Goal: Register for event/course

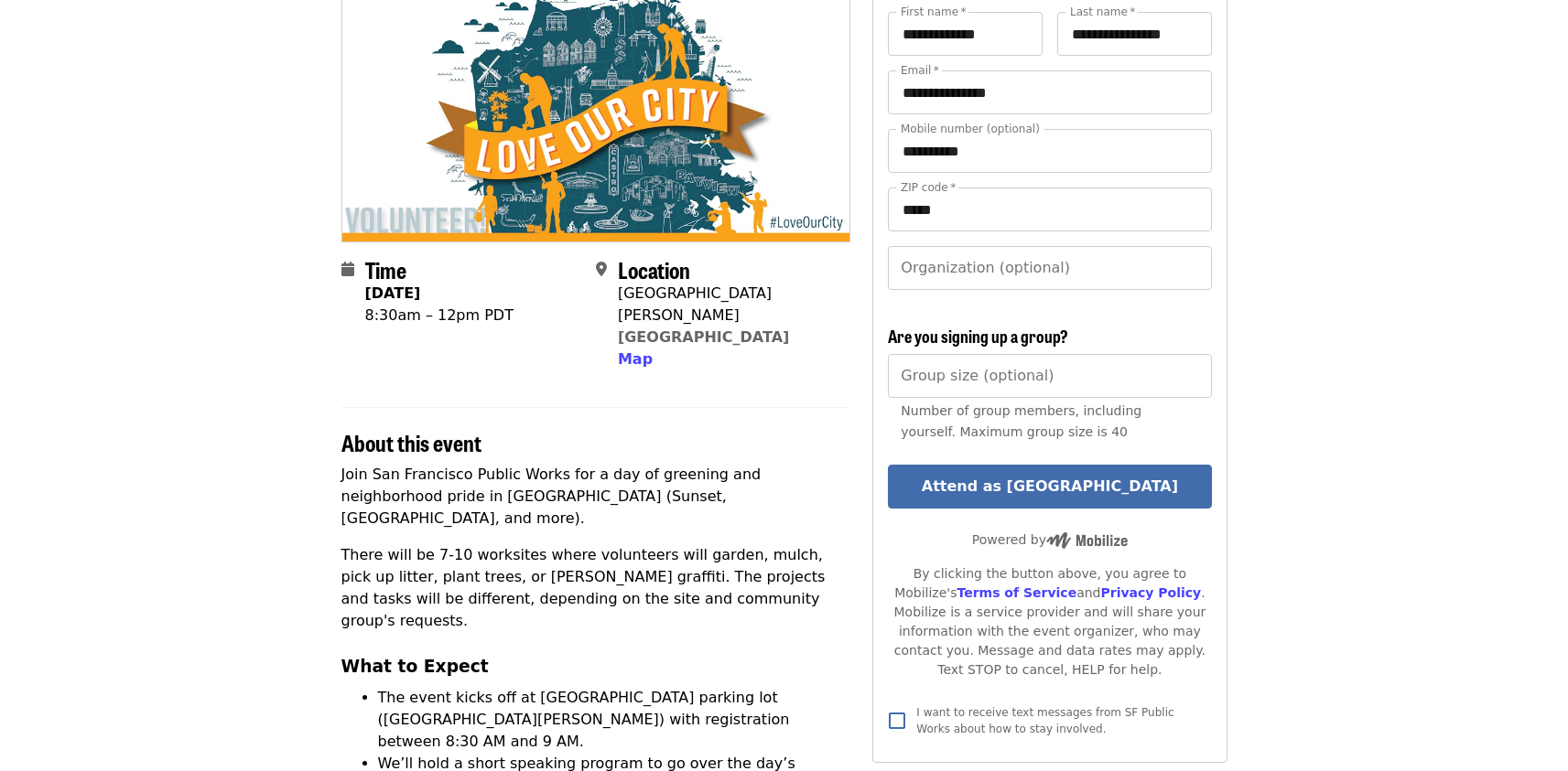
scroll to position [202, 0]
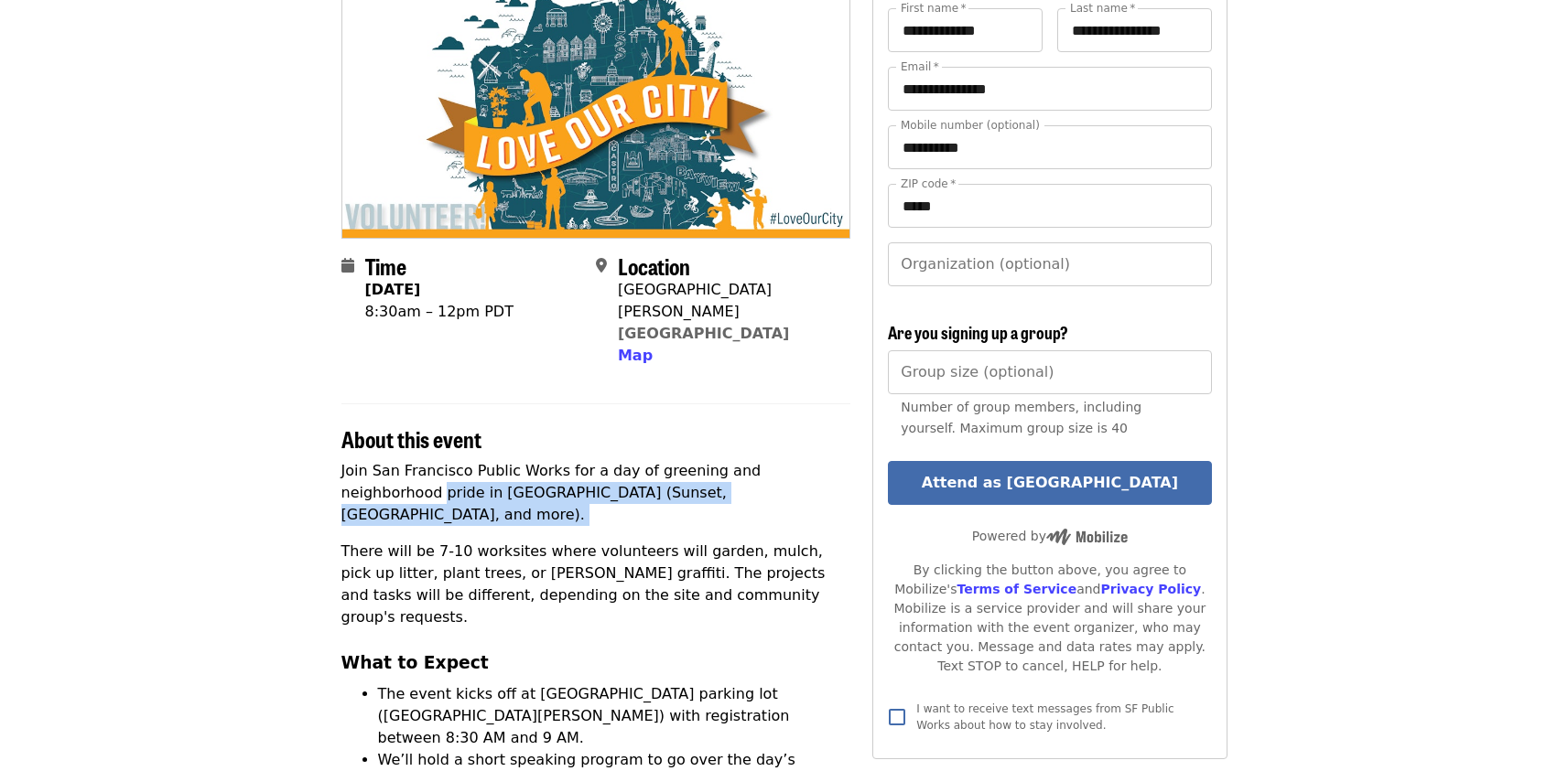
drag, startPoint x: 337, startPoint y: 466, endPoint x: 550, endPoint y: 495, distance: 215.0
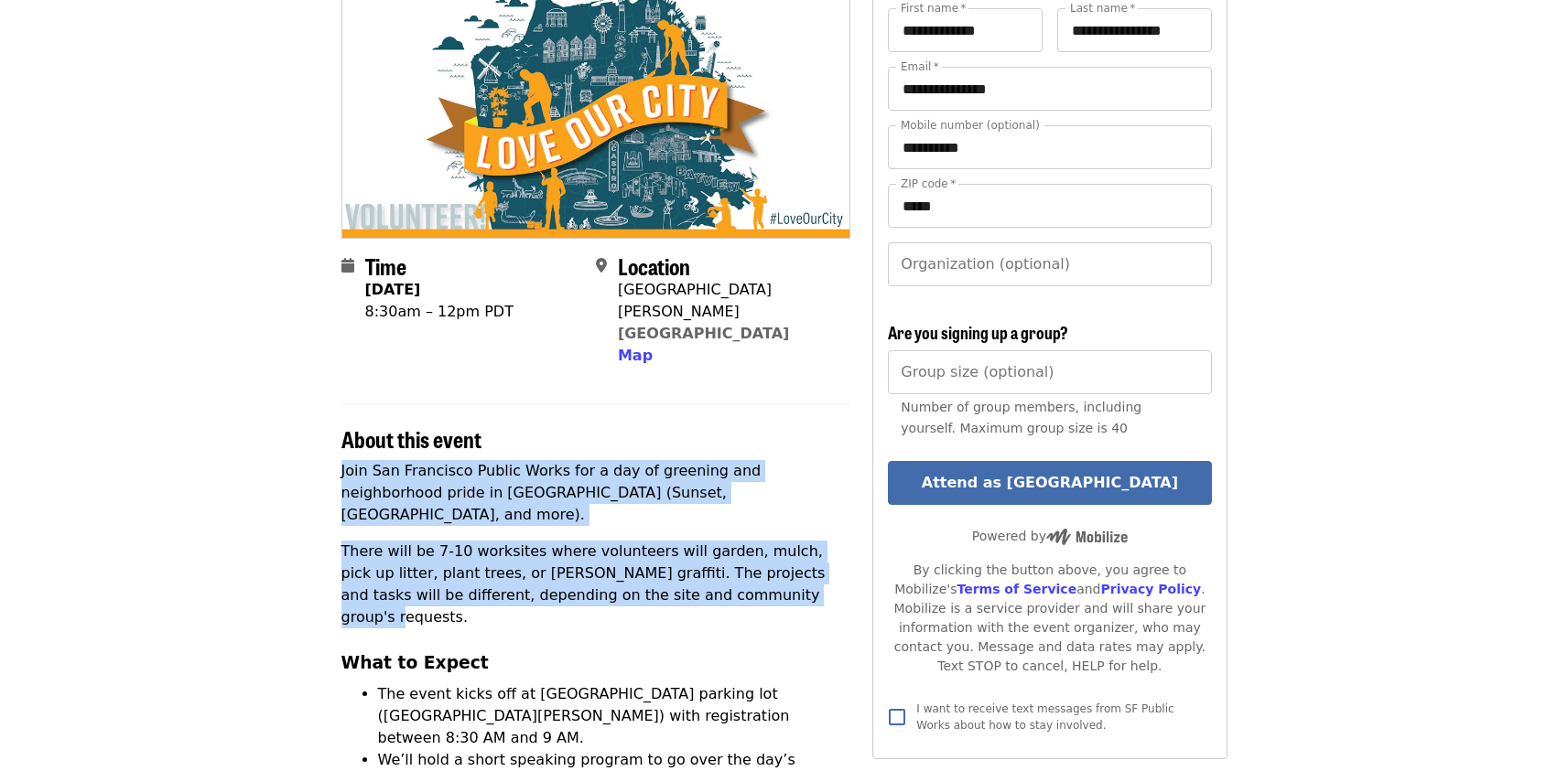
drag, startPoint x: 309, startPoint y: 449, endPoint x: 725, endPoint y: 546, distance: 427.2
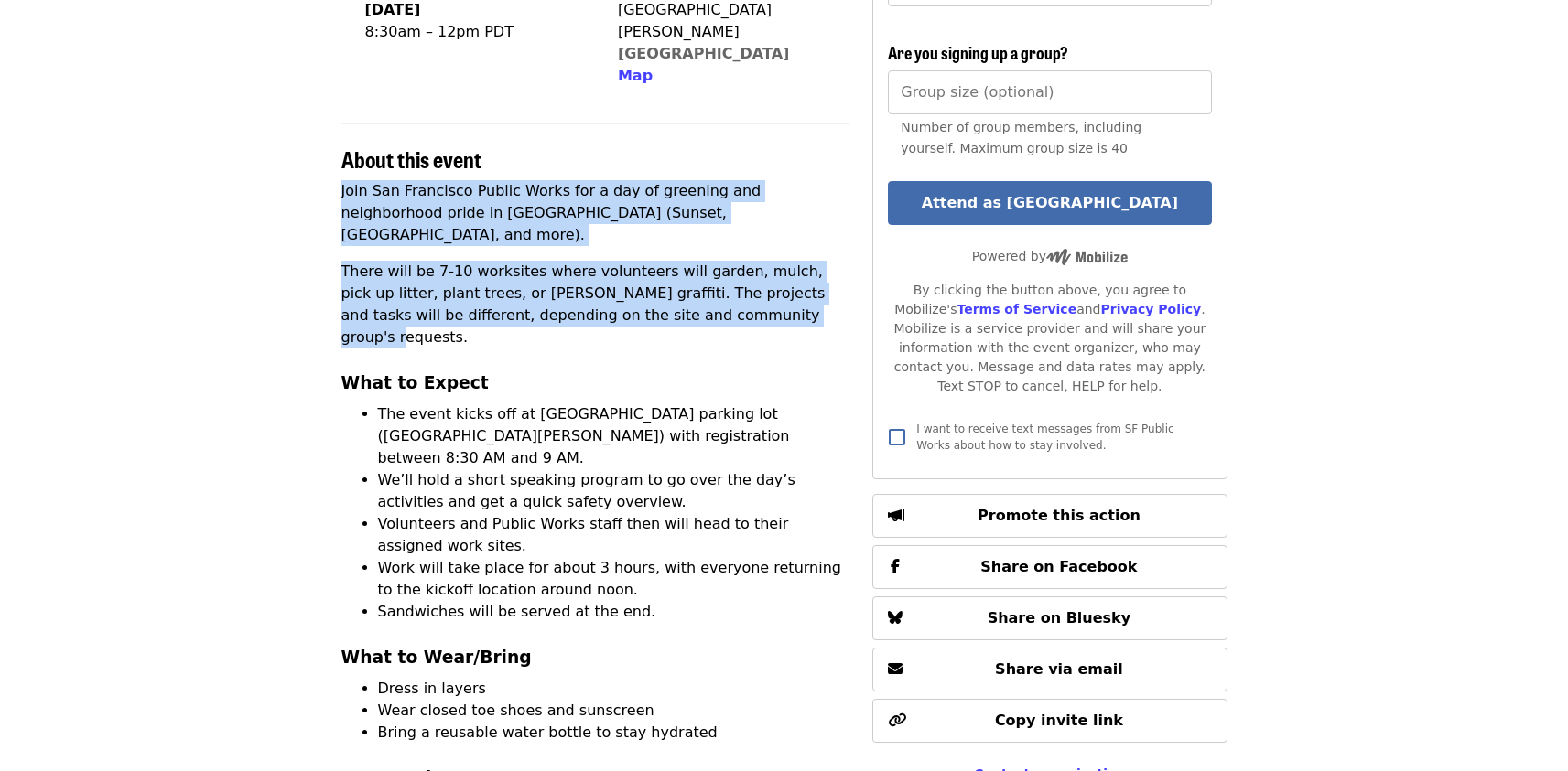
scroll to position [486, 0]
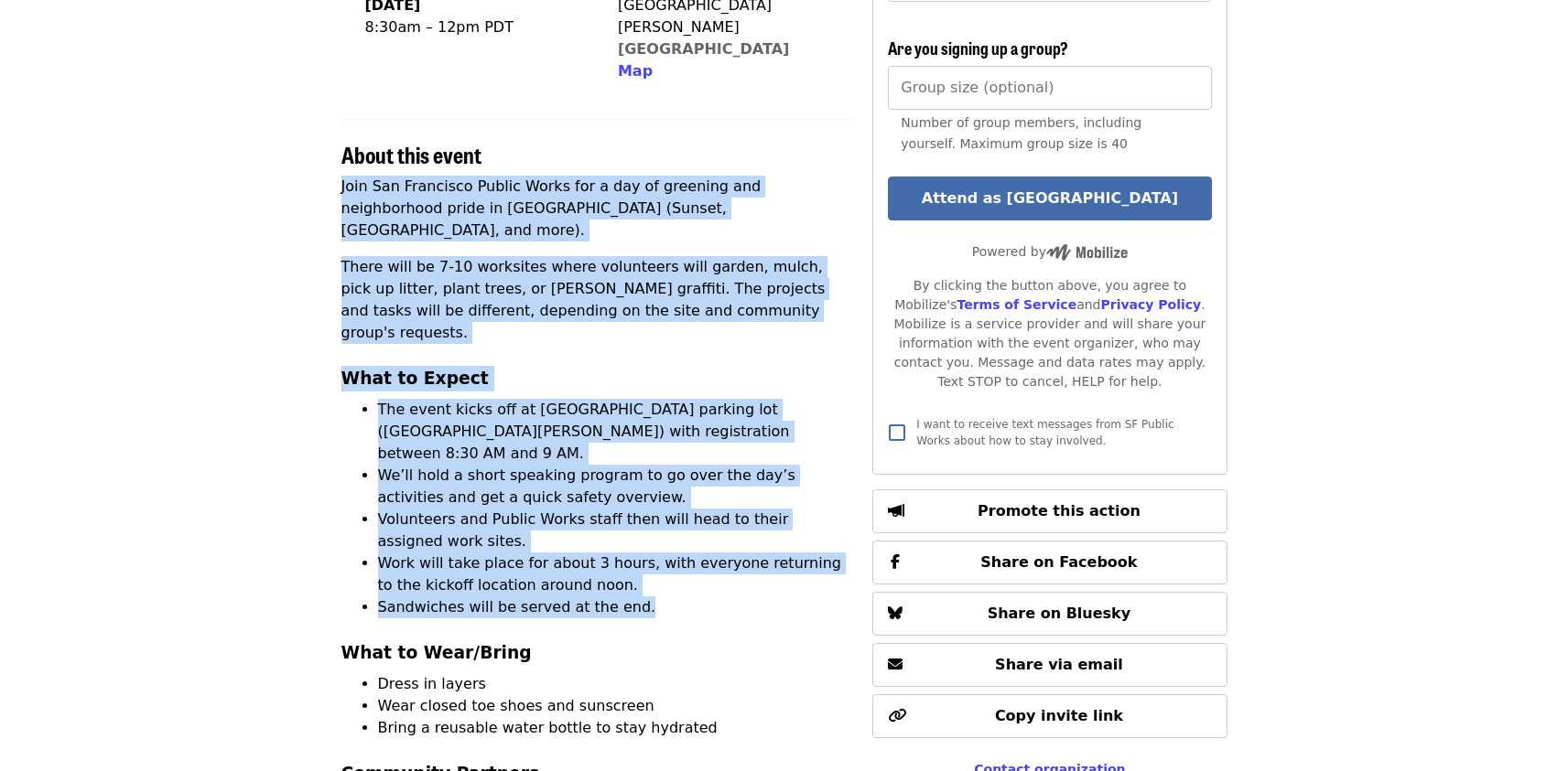
click at [678, 597] on li "Sandwiches will be served at the end." at bounding box center [614, 607] width 473 height 22
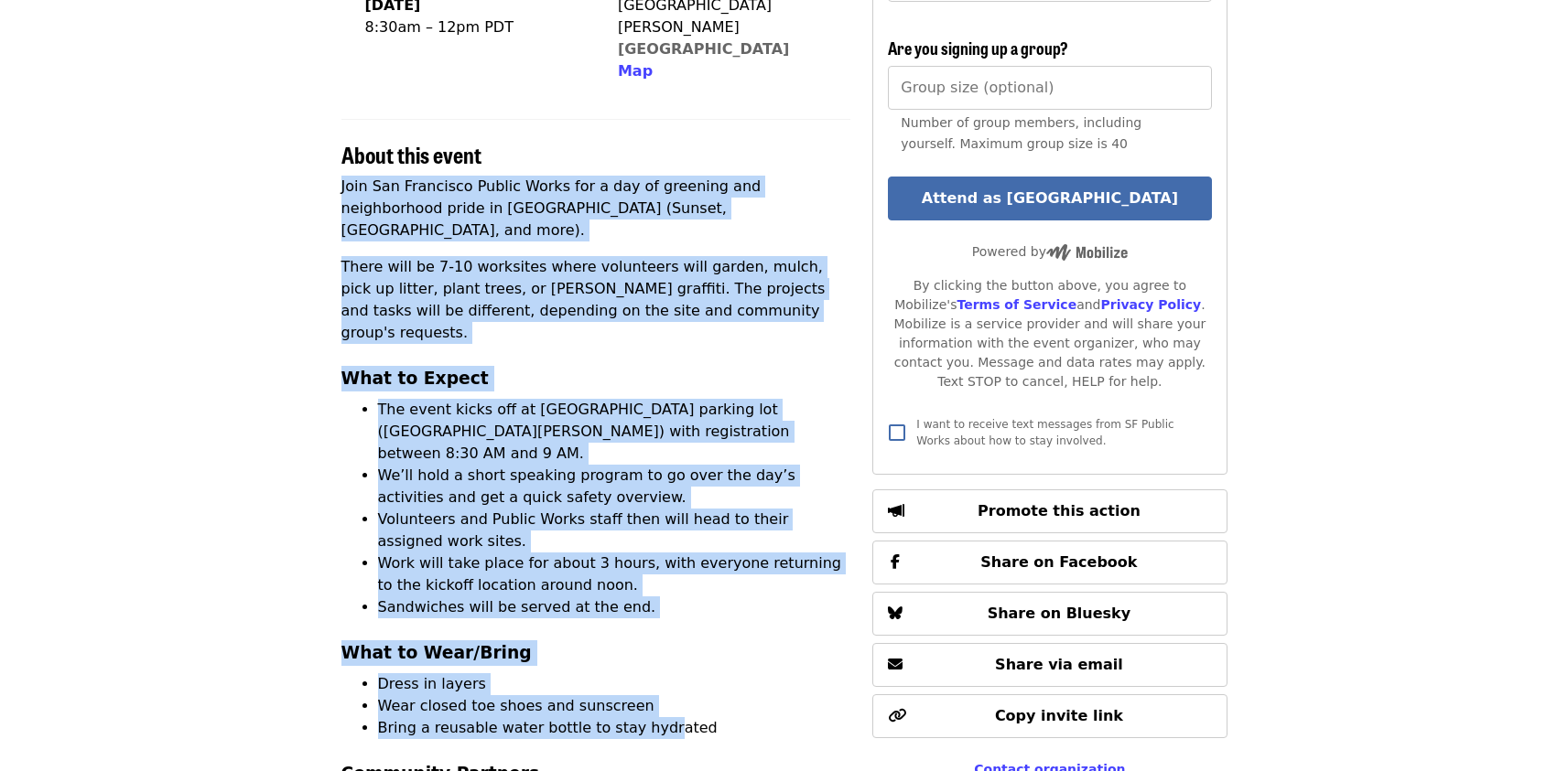
click at [652, 717] on li "Bring a reusable water bottle to stay hydrated" at bounding box center [614, 728] width 473 height 22
click at [760, 717] on li "Bring a reusable water bottle to stay hydrated" at bounding box center [614, 728] width 473 height 22
copy div "Join San Francisco Public Works for a day of greening and neighborhood pride in…"
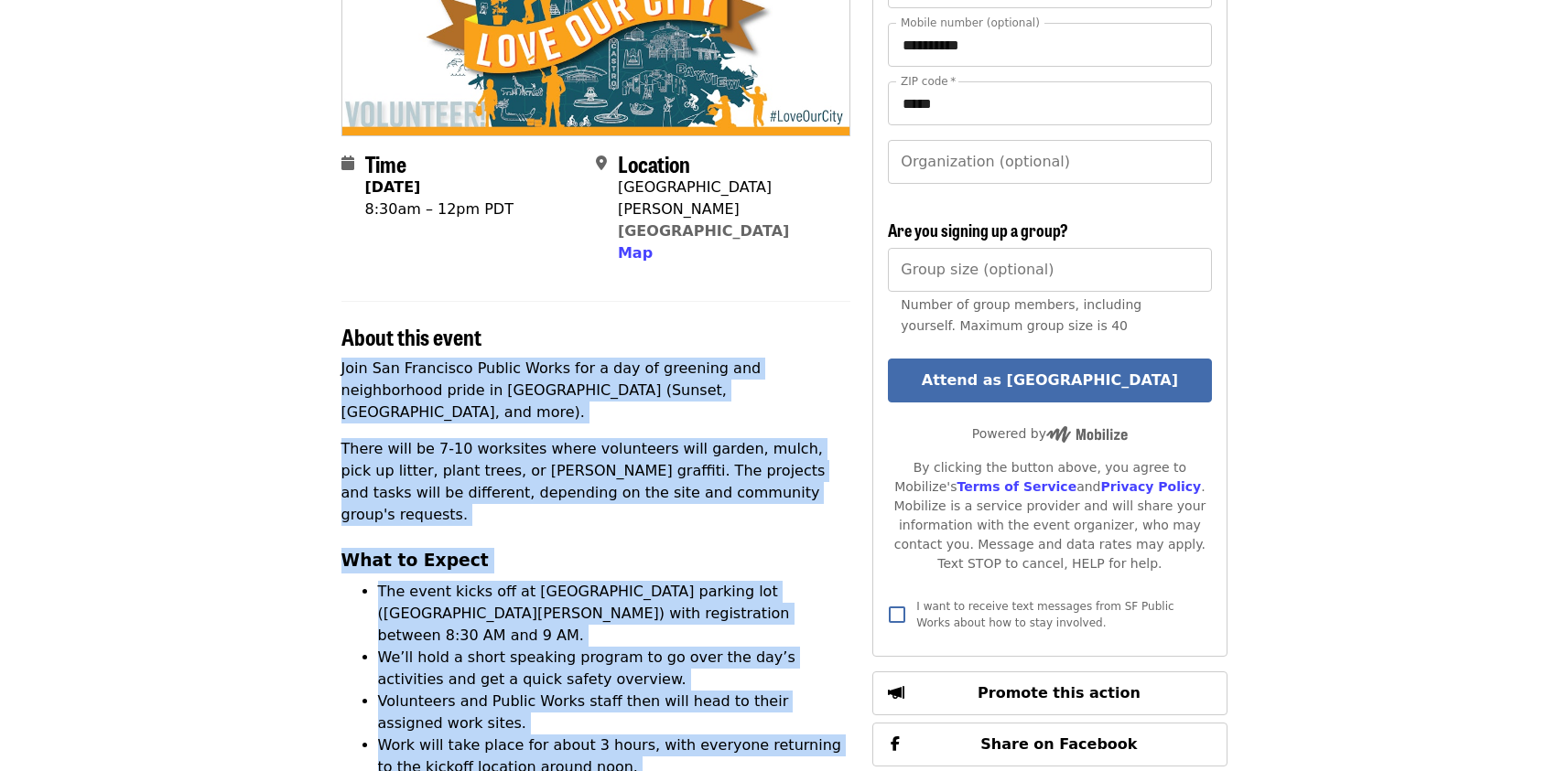
scroll to position [276, 0]
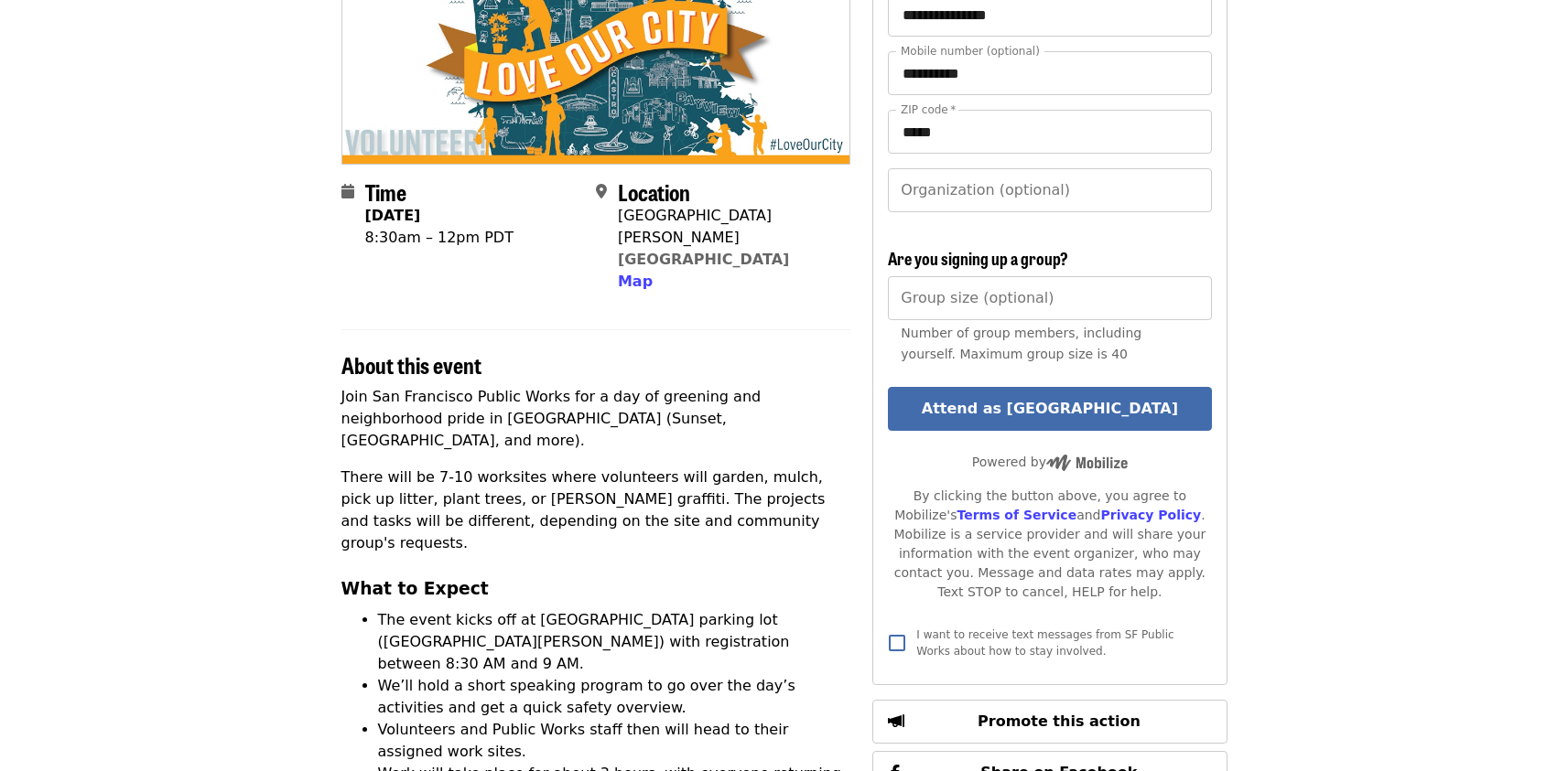
click at [618, 217] on div "[GEOGRAPHIC_DATA][PERSON_NAME]" at bounding box center [726, 226] width 217 height 44
drag, startPoint x: 617, startPoint y: 217, endPoint x: 785, endPoint y: 204, distance: 168.5
click at [785, 204] on div "Location [STREET_ADDRESS][PERSON_NAME] Map" at bounding box center [726, 236] width 217 height 114
click at [785, 204] on h2 "Location" at bounding box center [726, 192] width 217 height 26
drag, startPoint x: 807, startPoint y: 214, endPoint x: 618, endPoint y: 220, distance: 189.1
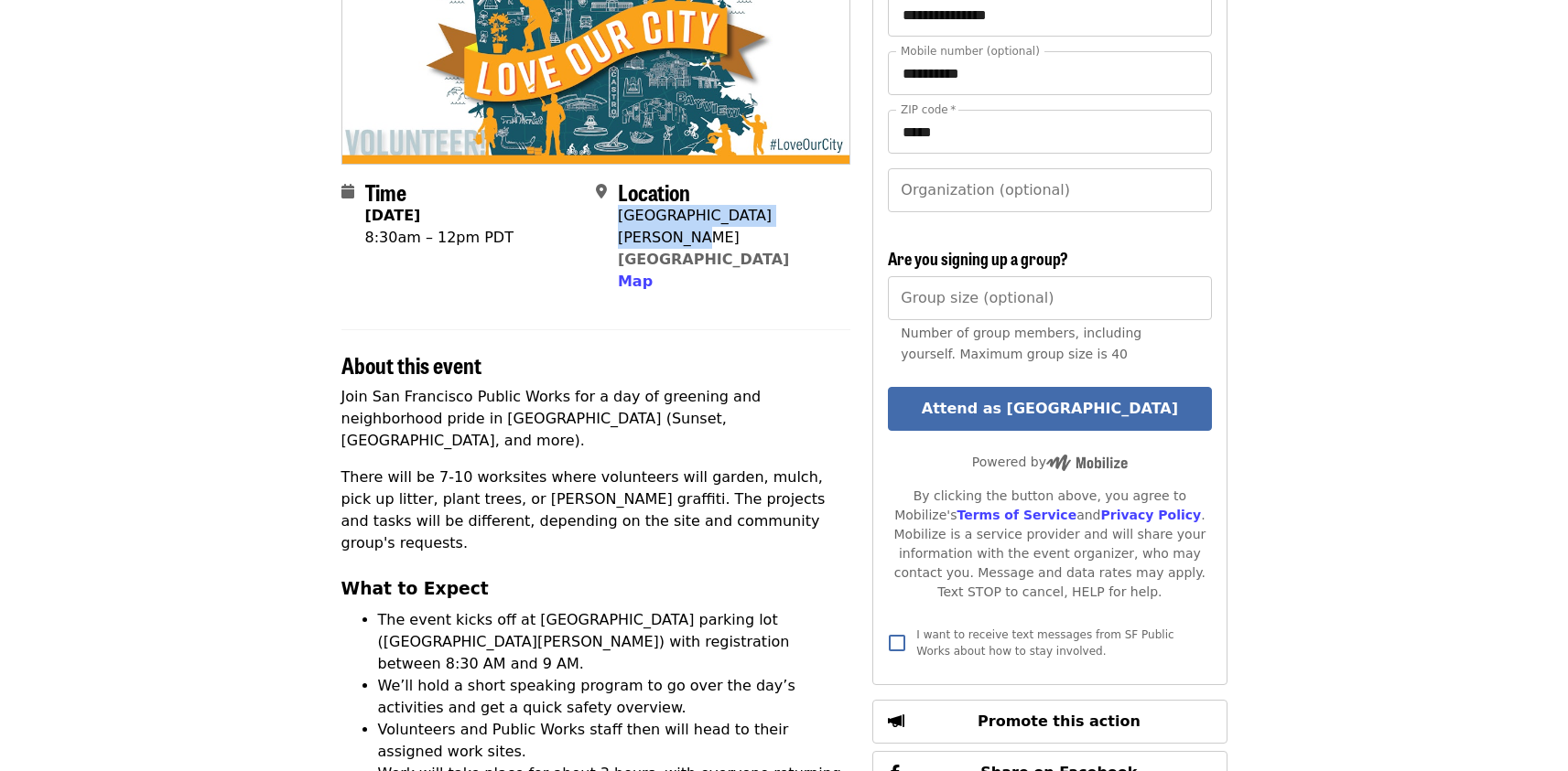
click at [618, 220] on div "Location [STREET_ADDRESS][PERSON_NAME] Map" at bounding box center [716, 236] width 240 height 114
copy div "[GEOGRAPHIC_DATA][PERSON_NAME]"
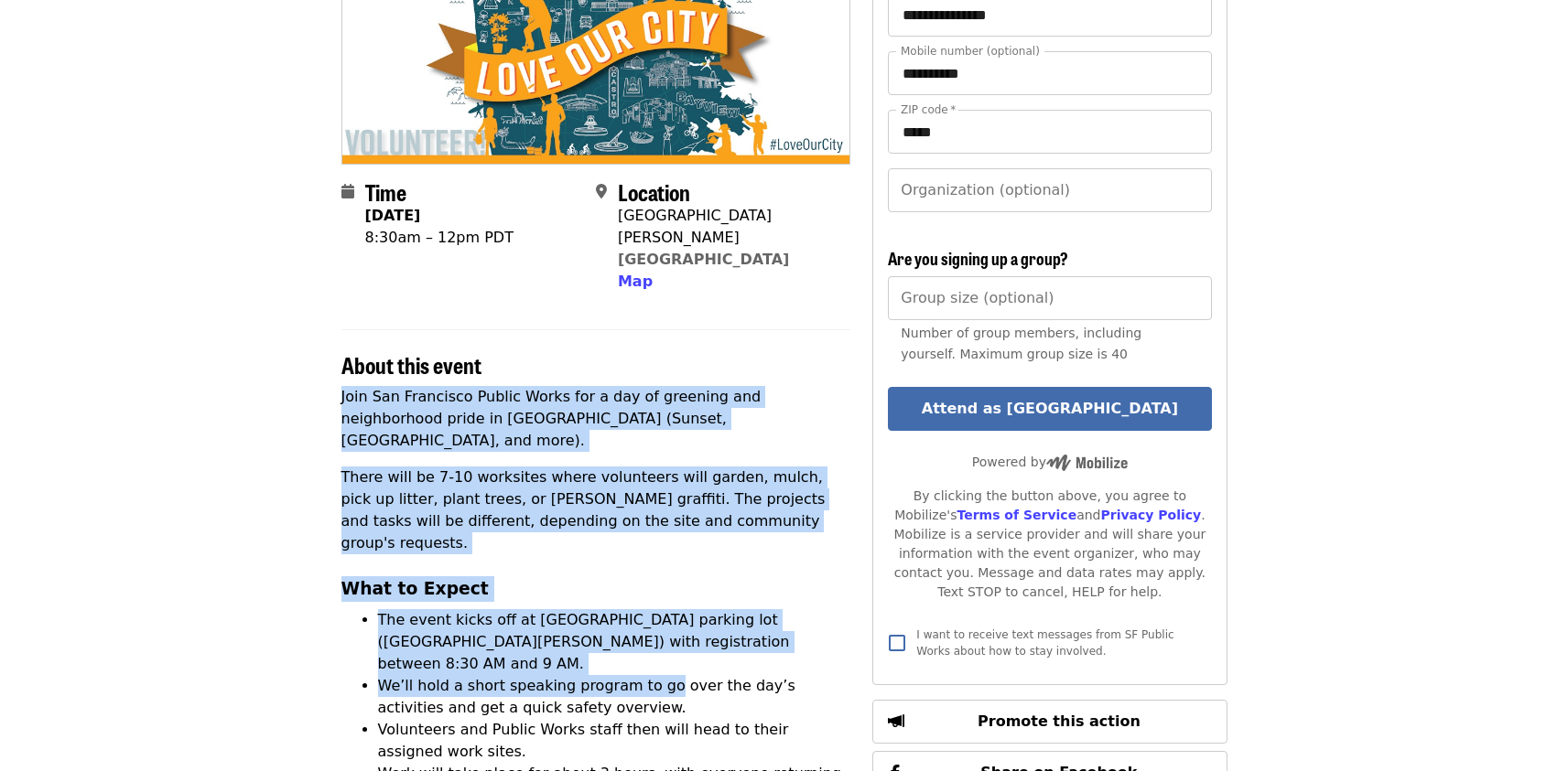
drag, startPoint x: 340, startPoint y: 374, endPoint x: 654, endPoint y: 606, distance: 390.4
click at [654, 606] on div "Join San Francisco Public Works for a day of greening and neighborhood pride in…" at bounding box center [596, 717] width 510 height 663
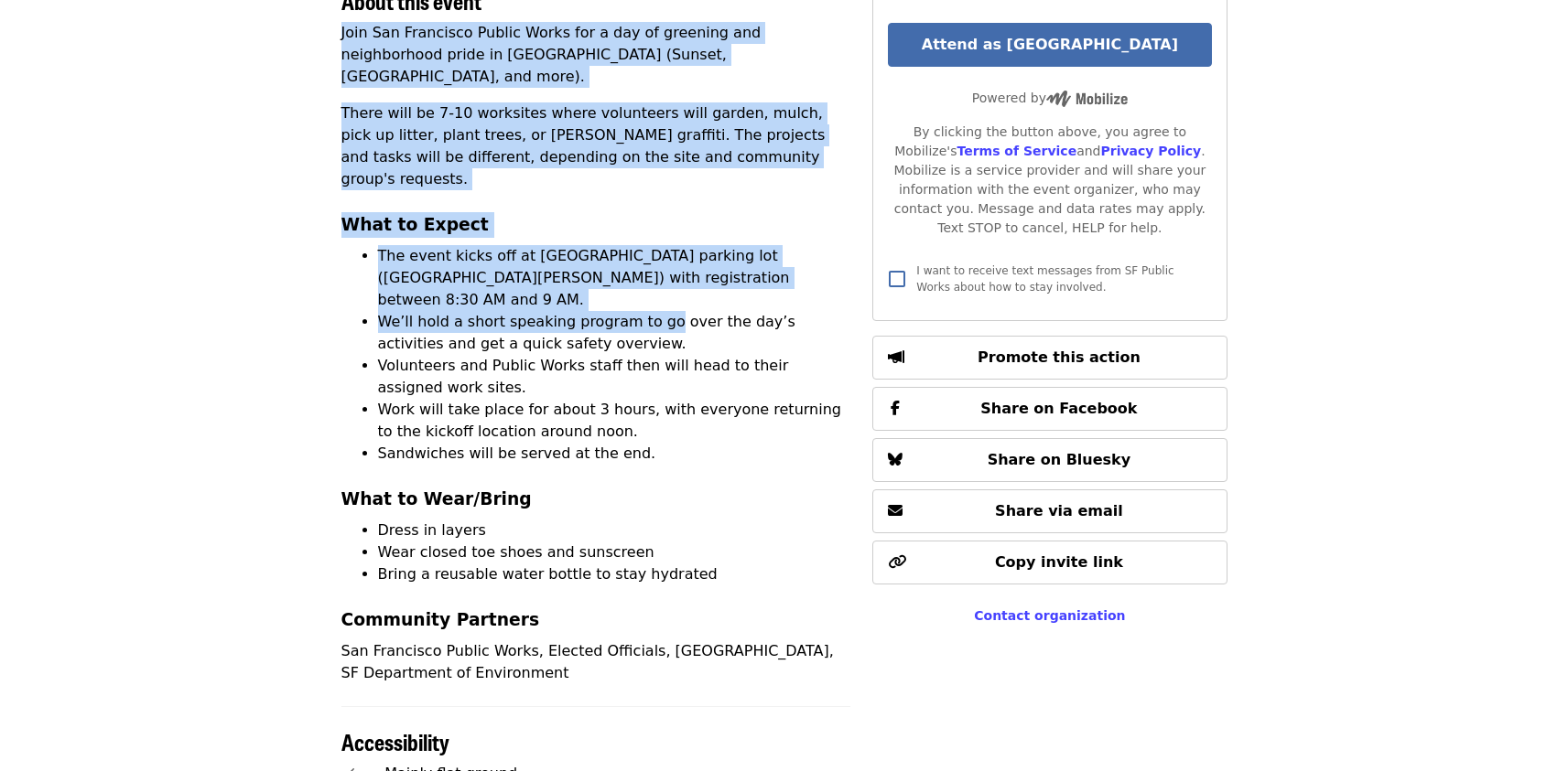
scroll to position [807, 0]
